Goal: Navigation & Orientation: Find specific page/section

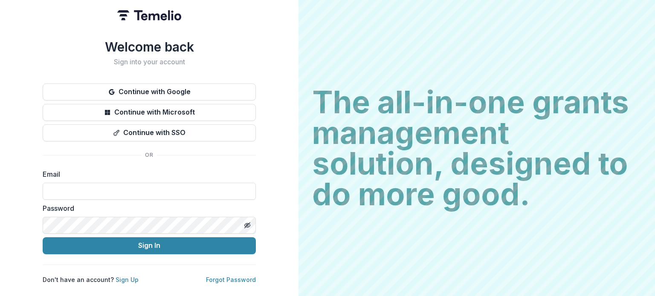
type input "**********"
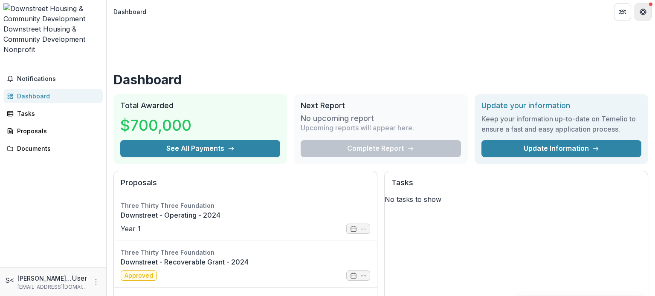
click at [644, 12] on icon "Get Help" at bounding box center [643, 12] width 7 height 7
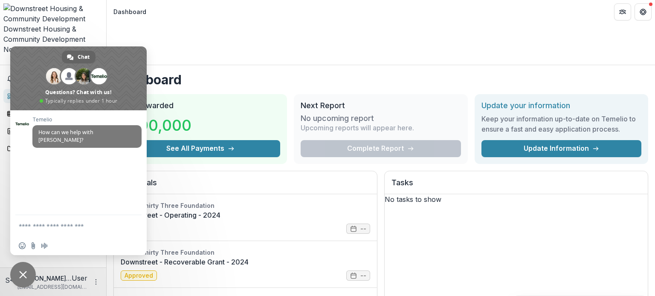
click at [423, 72] on h1 "Dashboard" at bounding box center [380, 79] width 535 height 15
click at [18, 273] on span "Close chat" at bounding box center [23, 275] width 26 height 26
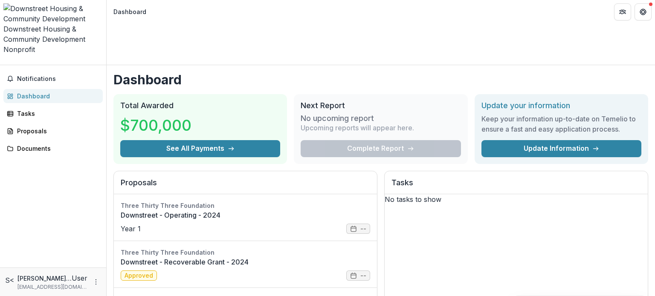
click at [133, 15] on div "Dashboard" at bounding box center [129, 11] width 33 height 9
click at [52, 76] on span "Notifications" at bounding box center [58, 79] width 82 height 7
click at [52, 23] on div "Downstreet Housing & Community Development Nonprofit Team Settings Settings Das…" at bounding box center [327, 32] width 655 height 65
click at [50, 24] on div "Downstreet Housing & Community Development Nonprofit" at bounding box center [52, 39] width 99 height 31
click at [33, 24] on div "Downstreet Housing & Community Development" at bounding box center [52, 34] width 99 height 20
